Goal: Task Accomplishment & Management: Use online tool/utility

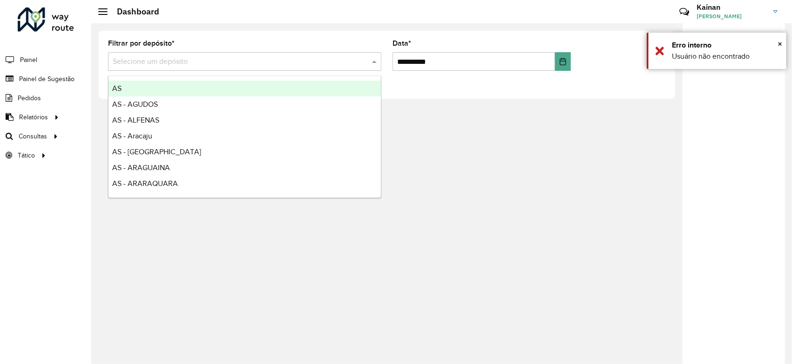
click at [183, 59] on input "text" at bounding box center [235, 61] width 245 height 11
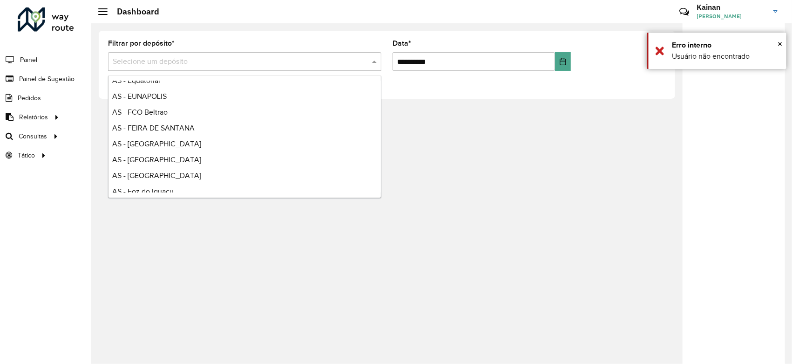
scroll to position [673, 0]
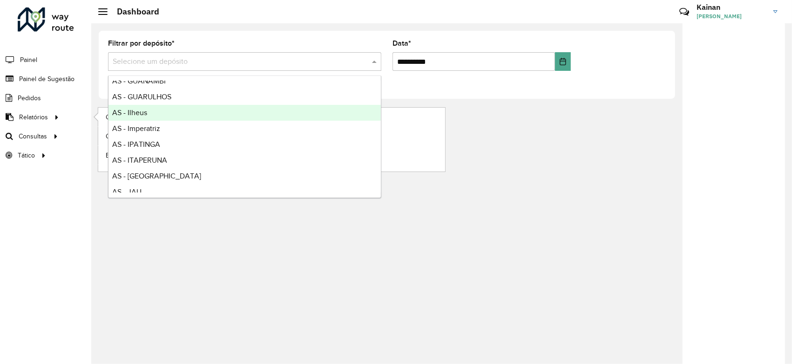
click at [86, 119] on li "Relatórios Clientes Clientes fora malha Edição tempo atendimento Indicadores ro…" at bounding box center [45, 117] width 91 height 19
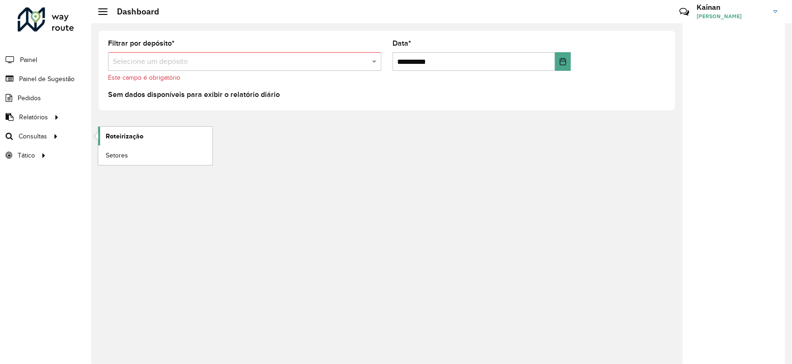
click at [104, 134] on link "Roteirização" at bounding box center [155, 136] width 114 height 19
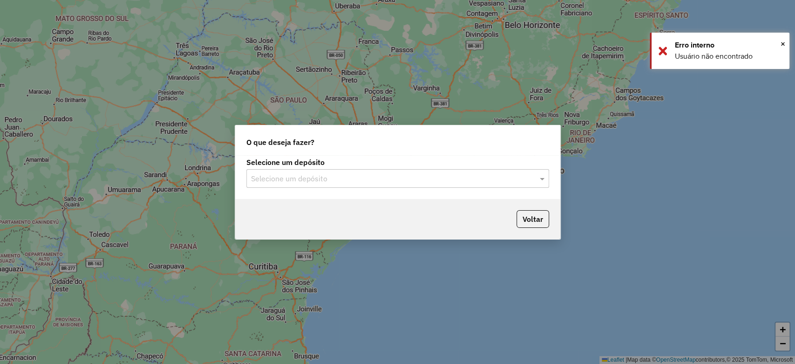
click at [306, 173] on input "text" at bounding box center [388, 178] width 275 height 11
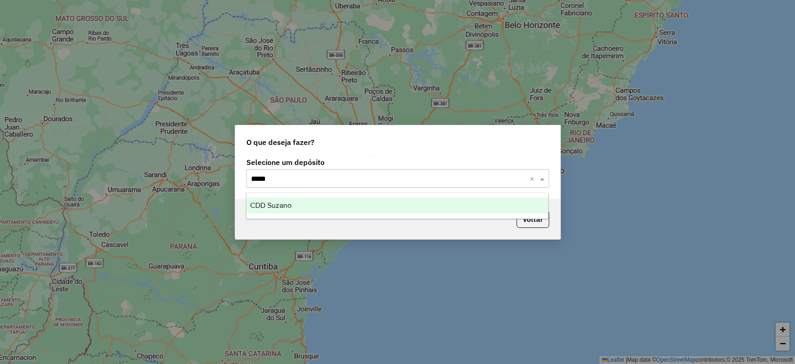
type input "******"
click at [291, 207] on span "CDD Suzano" at bounding box center [270, 205] width 41 height 8
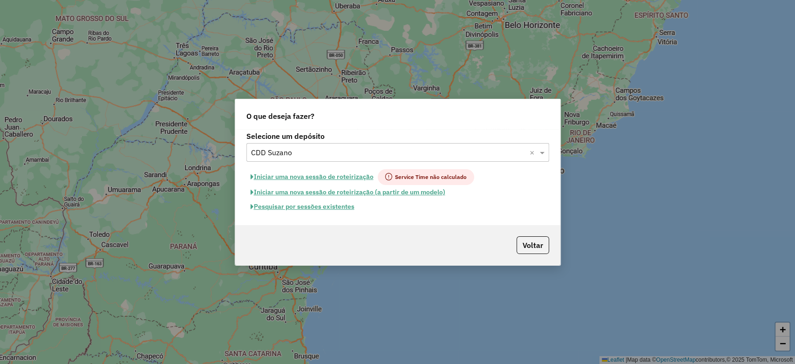
click at [298, 206] on button "Pesquisar por sessões existentes" at bounding box center [302, 206] width 112 height 14
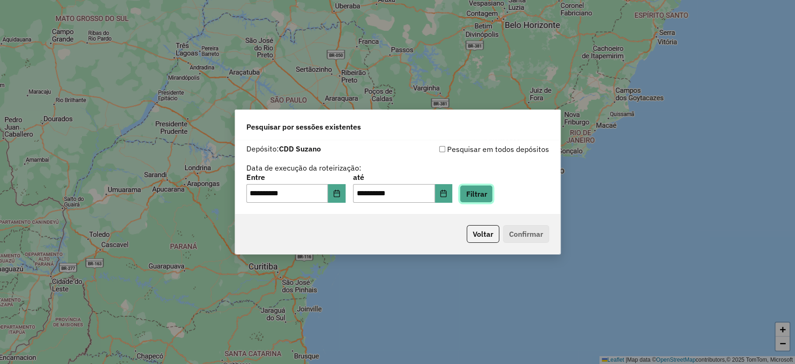
click at [473, 198] on button "Filtrar" at bounding box center [476, 194] width 33 height 18
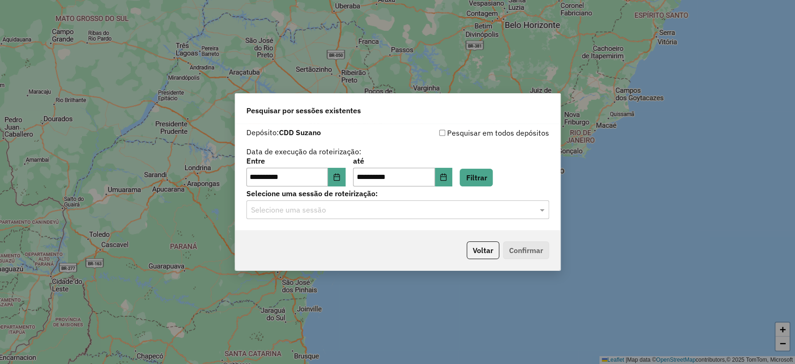
click at [358, 212] on input "text" at bounding box center [388, 210] width 275 height 11
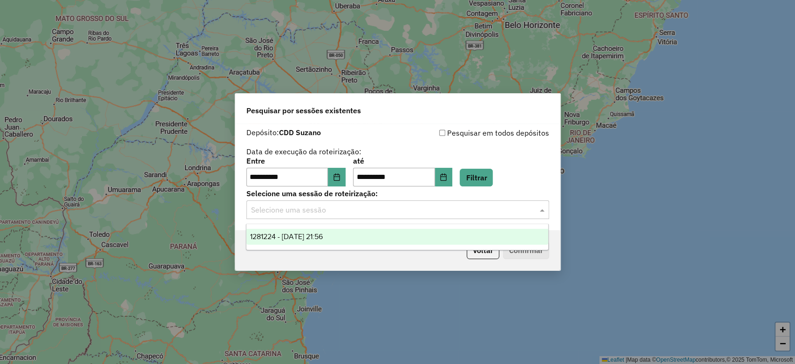
click at [315, 236] on span "1281224 - [DATE] 21:56" at bounding box center [286, 236] width 73 height 8
drag, startPoint x: 281, startPoint y: 210, endPoint x: 247, endPoint y: 213, distance: 34.2
click at [247, 213] on div at bounding box center [397, 210] width 303 height 12
click at [513, 185] on div "**********" at bounding box center [397, 171] width 303 height 29
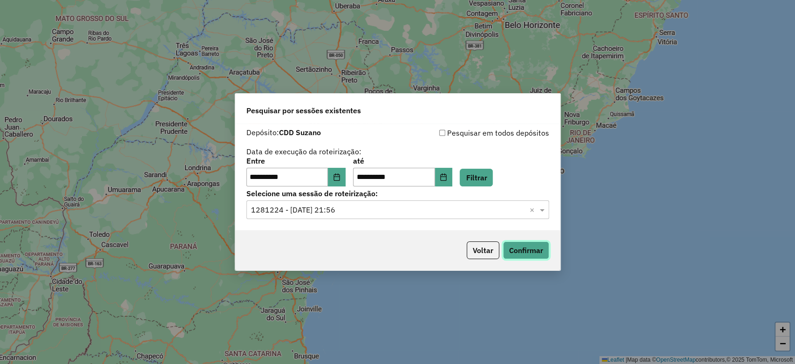
click at [520, 245] on button "Confirmar" at bounding box center [526, 250] width 46 height 18
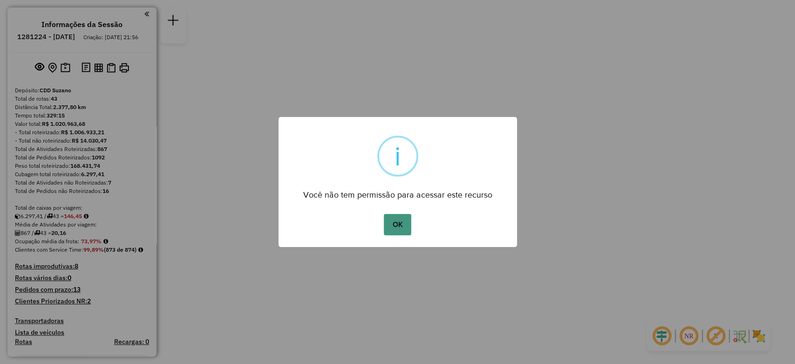
click at [409, 232] on button "OK" at bounding box center [397, 224] width 27 height 21
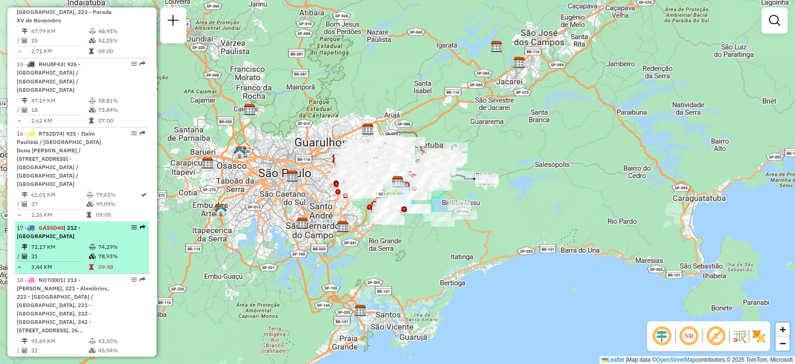
scroll to position [1138, 0]
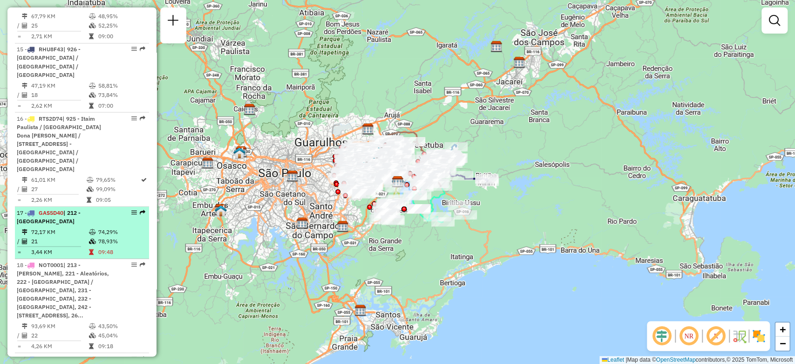
click at [116, 227] on td "74,29%" at bounding box center [121, 231] width 47 height 9
select select "**********"
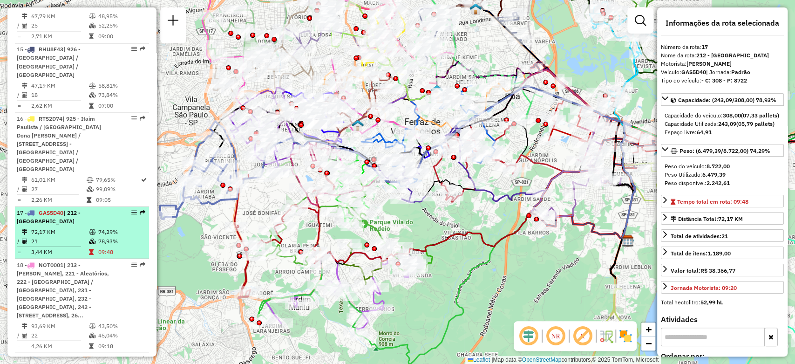
drag, startPoint x: 129, startPoint y: 162, endPoint x: 118, endPoint y: 164, distance: 10.3
click at [119, 208] on div "17 - GAS5D40 | 212 - Parque do Carmo" at bounding box center [82, 216] width 130 height 17
click at [118, 208] on div "17 - GAS5D40 | 212 - Parque do Carmo" at bounding box center [82, 216] width 130 height 17
click at [131, 209] on em at bounding box center [134, 212] width 6 height 6
click at [140, 209] on em at bounding box center [143, 212] width 6 height 6
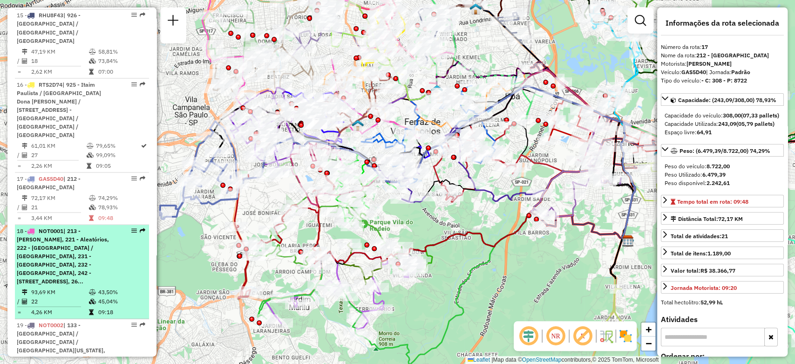
scroll to position [1190, 0]
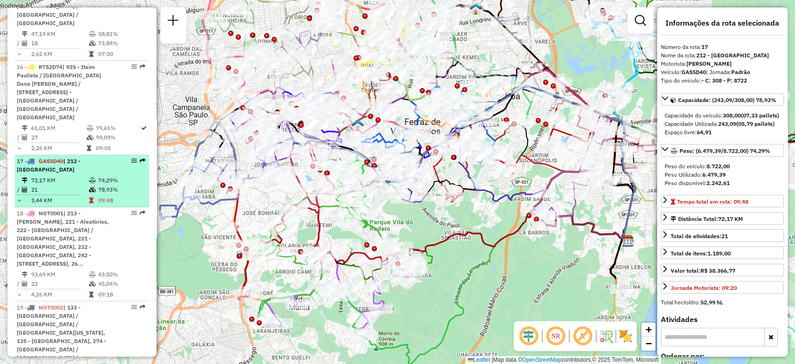
click at [118, 184] on td "78,93%" at bounding box center [121, 188] width 47 height 9
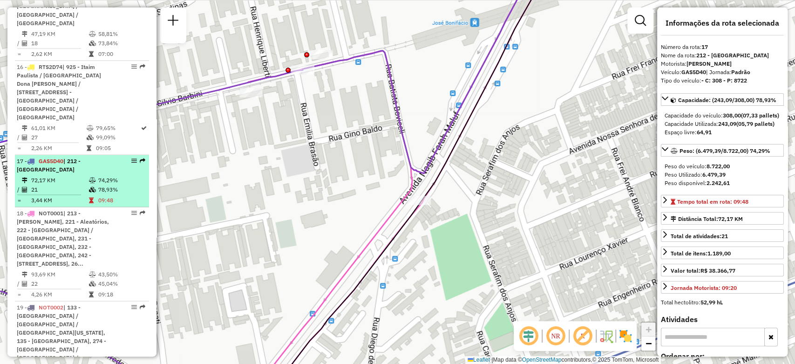
click at [102, 184] on td "78,93%" at bounding box center [121, 188] width 47 height 9
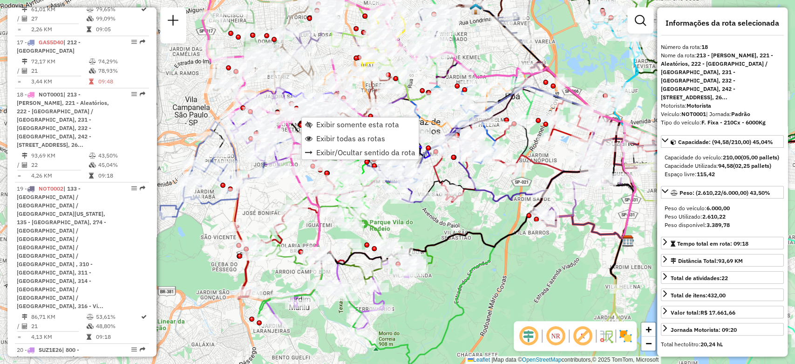
scroll to position [1329, 0]
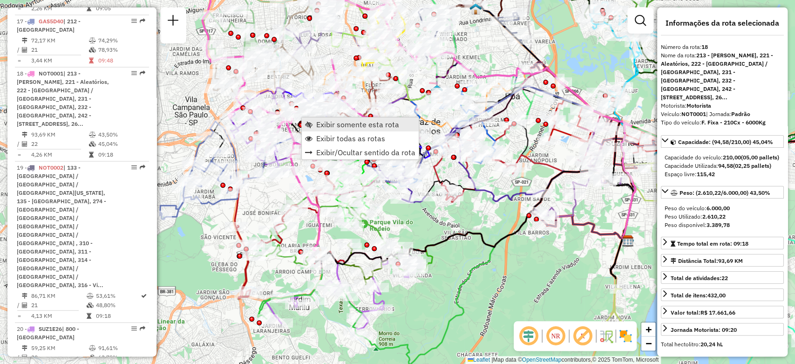
click at [320, 123] on span "Exibir somente esta rota" at bounding box center [357, 124] width 83 height 7
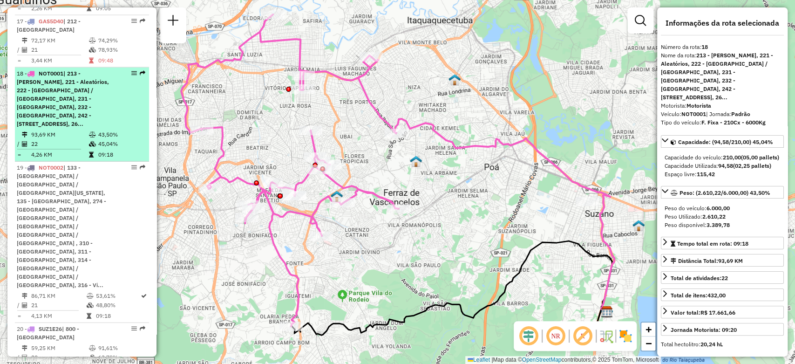
click at [93, 139] on td at bounding box center [93, 143] width 9 height 9
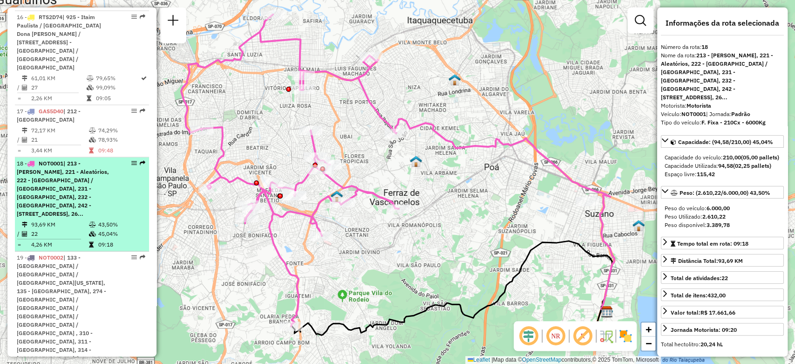
scroll to position [1226, 0]
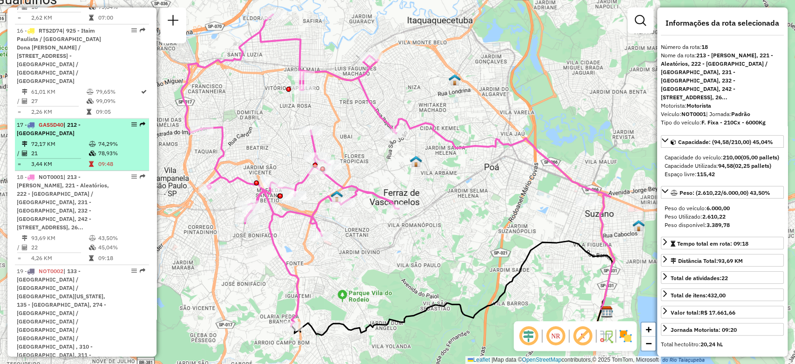
click at [89, 141] on icon at bounding box center [92, 144] width 7 height 6
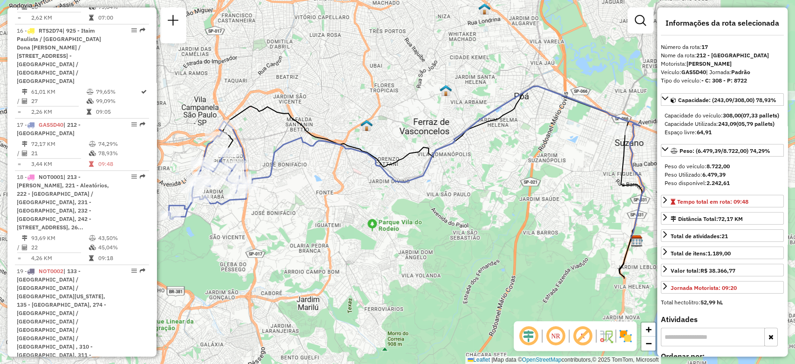
drag, startPoint x: 242, startPoint y: 149, endPoint x: 279, endPoint y: 152, distance: 36.5
click at [279, 152] on div "Janela de atendimento Grade de atendimento Capacidade Transportadoras Veículos …" at bounding box center [397, 182] width 795 height 364
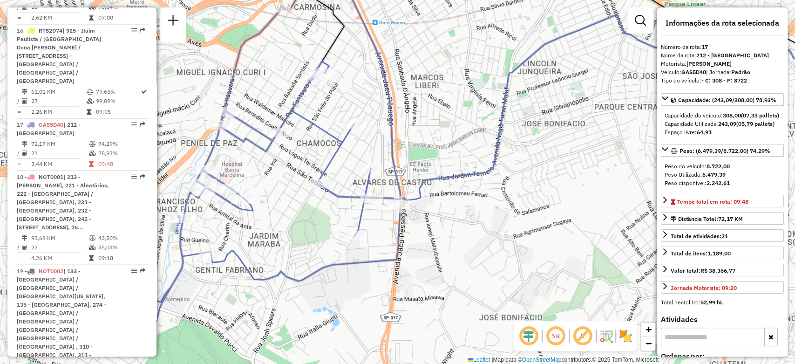
drag, startPoint x: 246, startPoint y: 194, endPoint x: 302, endPoint y: 148, distance: 72.2
click at [302, 148] on div "Janela de atendimento Grade de atendimento Capacidade Transportadoras Veículos …" at bounding box center [397, 182] width 795 height 364
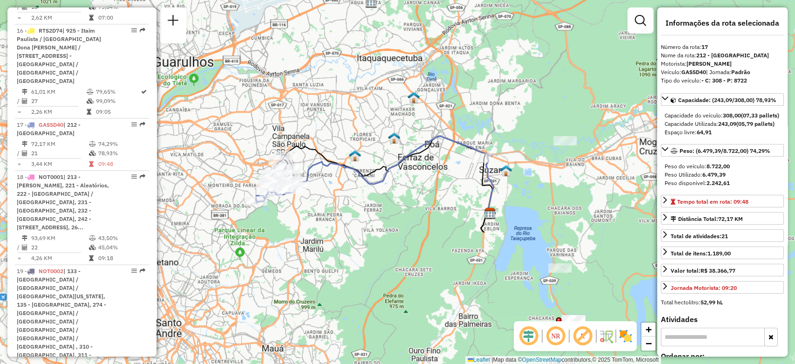
drag, startPoint x: 324, startPoint y: 207, endPoint x: 304, endPoint y: 216, distance: 22.1
click at [304, 216] on div "Janela de atendimento Grade de atendimento Capacidade Transportadoras Veículos …" at bounding box center [397, 182] width 795 height 364
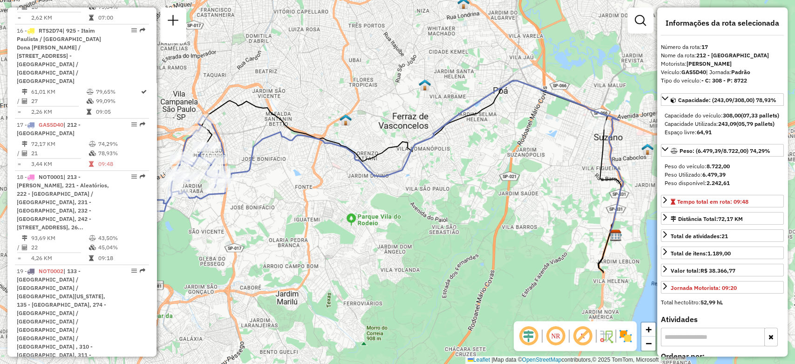
drag, startPoint x: 339, startPoint y: 202, endPoint x: 268, endPoint y: 202, distance: 70.8
click at [268, 202] on div "Janela de atendimento Grade de atendimento Capacidade Transportadoras Veículos …" at bounding box center [397, 182] width 795 height 364
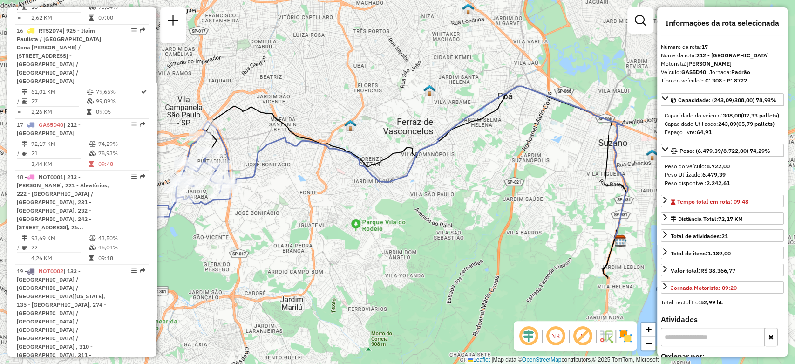
drag, startPoint x: 269, startPoint y: 203, endPoint x: 273, endPoint y: 208, distance: 6.3
click at [273, 208] on div "Janela de atendimento Grade de atendimento Capacidade Transportadoras Veículos …" at bounding box center [397, 182] width 795 height 364
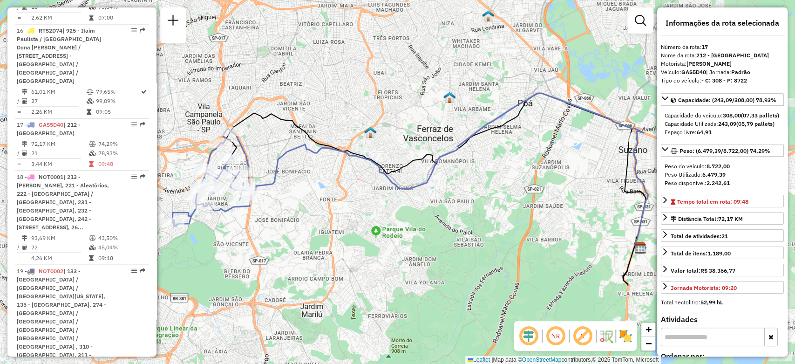
drag, startPoint x: 282, startPoint y: 212, endPoint x: 293, endPoint y: 216, distance: 11.9
click at [293, 216] on div "Janela de atendimento Grade de atendimento Capacidade Transportadoras Veículos …" at bounding box center [397, 182] width 795 height 364
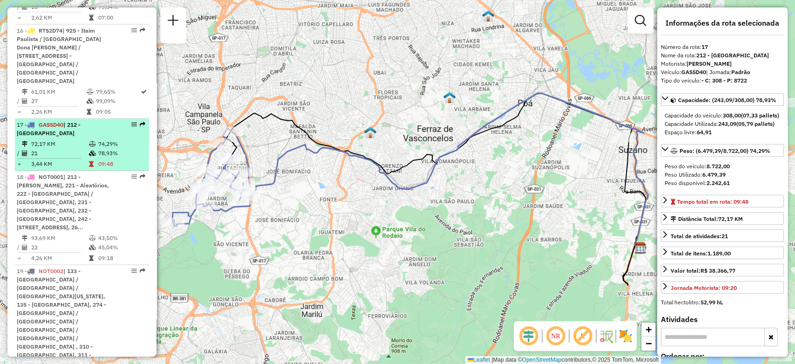
click at [127, 139] on td "74,29%" at bounding box center [121, 143] width 47 height 9
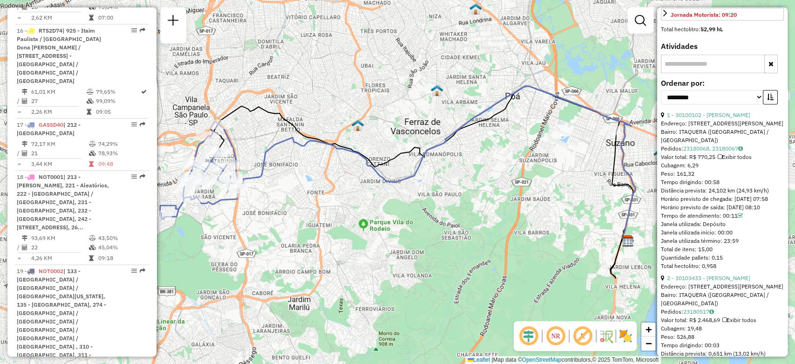
scroll to position [310, 0]
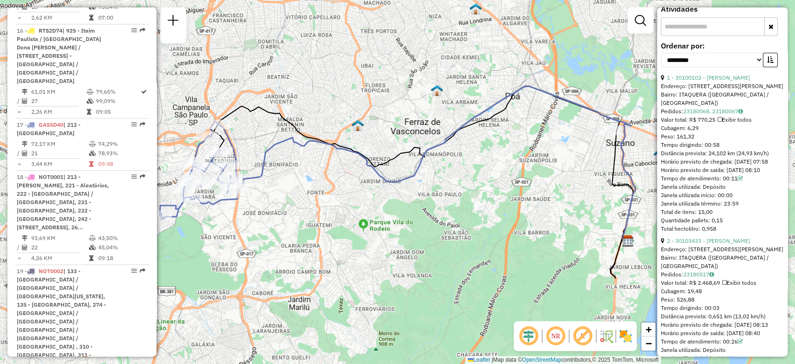
click at [716, 90] on div "Endereço: R VICTORIO SANTIM 2286" at bounding box center [722, 86] width 123 height 8
click at [718, 81] on link "1 - 30100102 - JOSE CARLOS CASTRO N" at bounding box center [708, 77] width 83 height 7
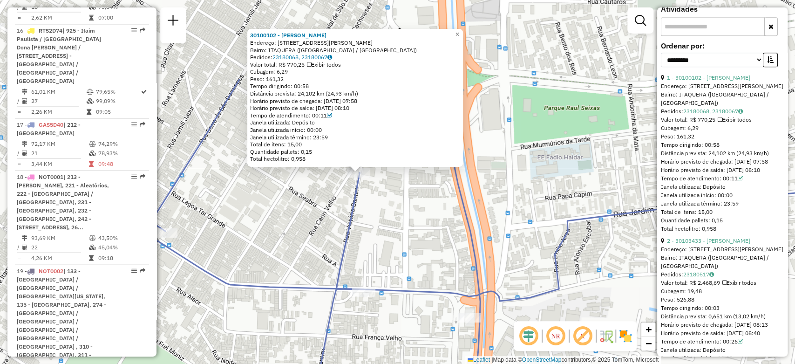
drag, startPoint x: 422, startPoint y: 145, endPoint x: 348, endPoint y: 260, distance: 136.8
click at [348, 260] on div "30100102 - JOSE CARLOS CASTRO N Endereço: R VICTORIO SANTIM 2286 Bairro: ITAQUE…" at bounding box center [397, 182] width 795 height 364
click at [281, 42] on div "Endereço: R VICTORIO SANTIM 2286" at bounding box center [355, 42] width 210 height 7
drag, startPoint x: 280, startPoint y: 42, endPoint x: 349, endPoint y: 44, distance: 68.5
click at [349, 44] on div "Endereço: R VICTORIO SANTIM 2286" at bounding box center [355, 42] width 210 height 7
